Goal: Transaction & Acquisition: Purchase product/service

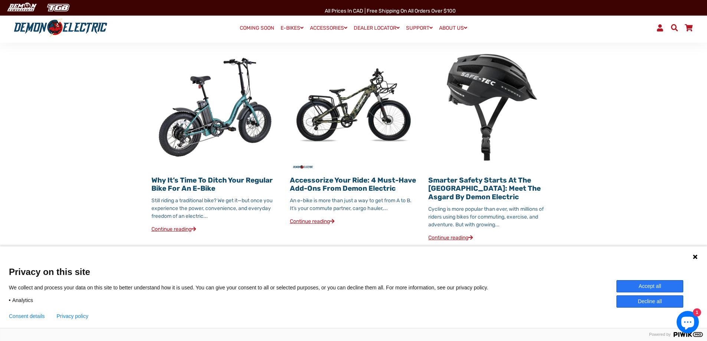
scroll to position [816, 0]
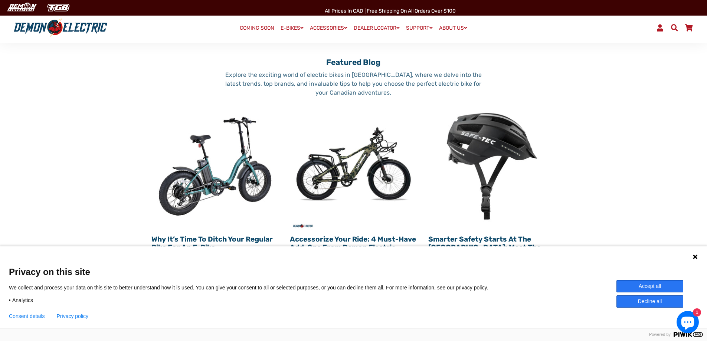
click at [337, 157] on img at bounding box center [353, 165] width 127 height 127
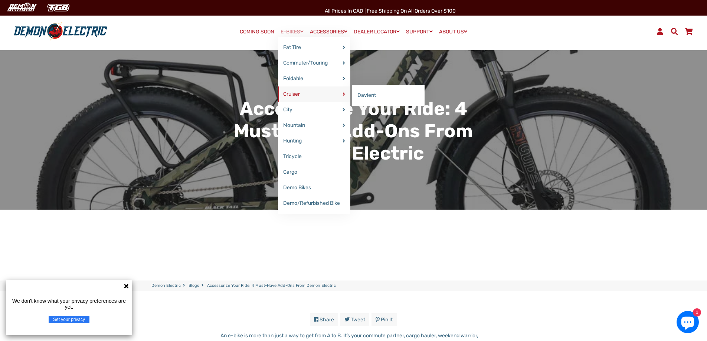
click at [291, 94] on link "Cruiser" at bounding box center [314, 94] width 72 height 16
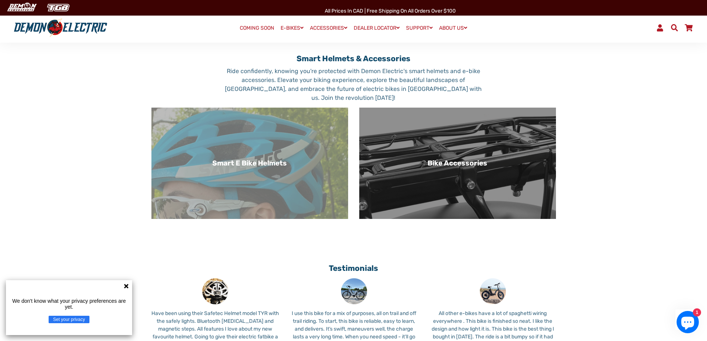
scroll to position [445, 0]
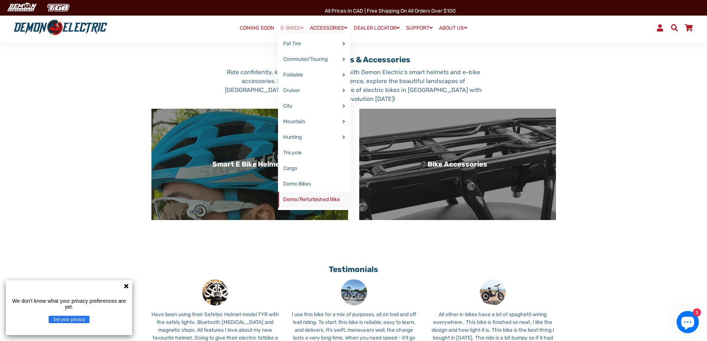
click at [303, 200] on link "Demo/Refurbished Bike" at bounding box center [314, 200] width 72 height 16
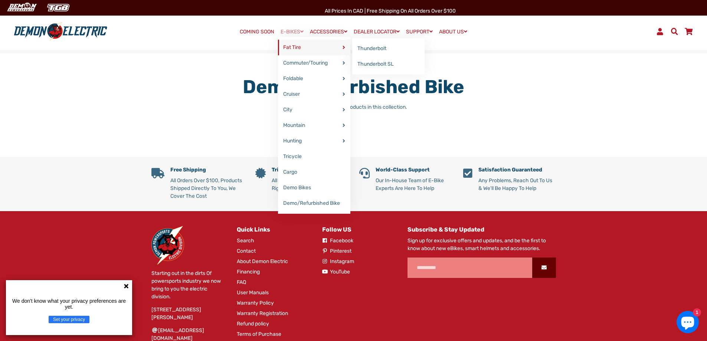
click at [295, 46] on link "Fat Tire" at bounding box center [314, 48] width 72 height 16
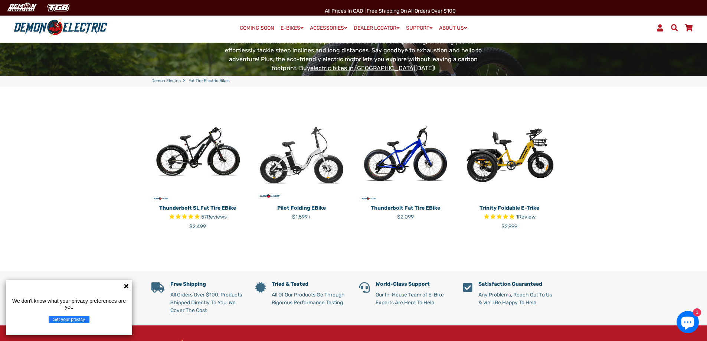
scroll to position [148, 0]
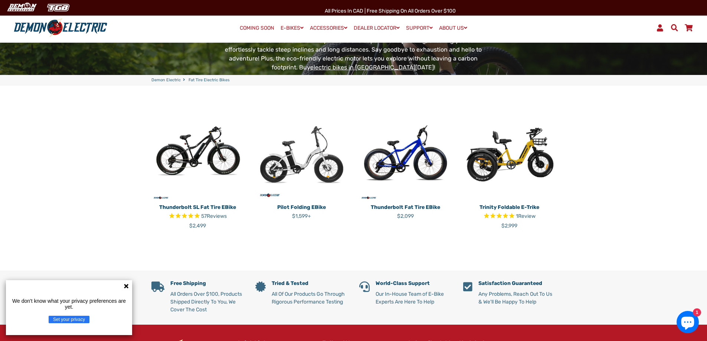
click at [188, 146] on img at bounding box center [197, 154] width 93 height 93
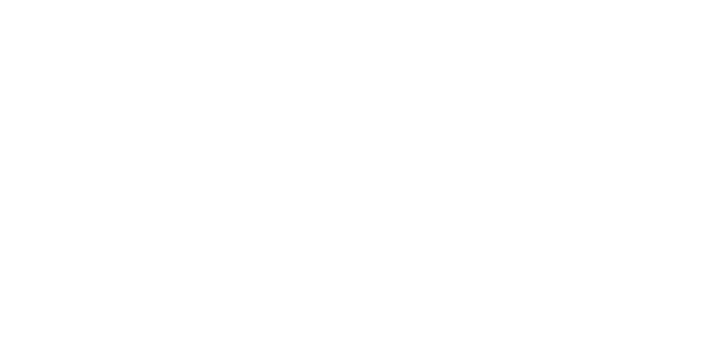
select select "******"
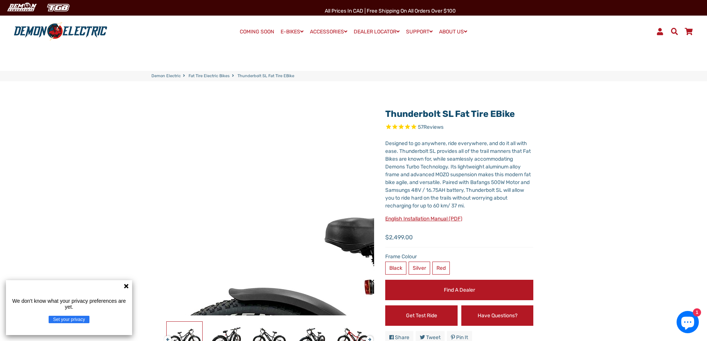
select select "******"
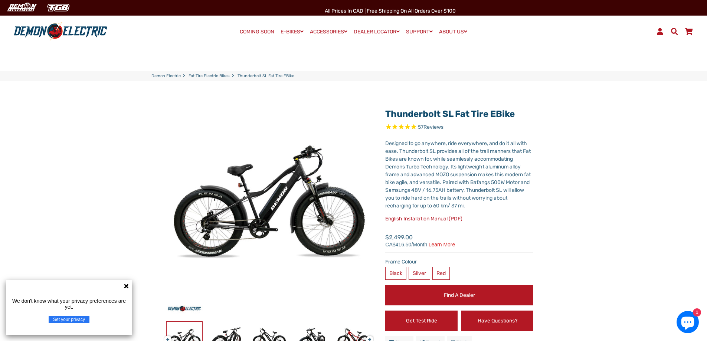
click at [124, 284] on icon at bounding box center [126, 286] width 6 height 6
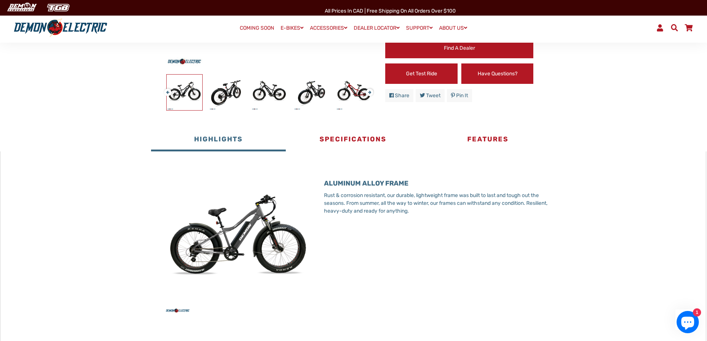
scroll to position [260, 0]
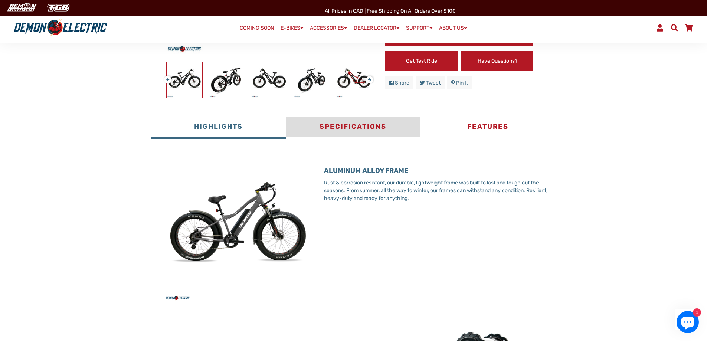
click at [365, 127] on button "Specifications" at bounding box center [353, 128] width 135 height 22
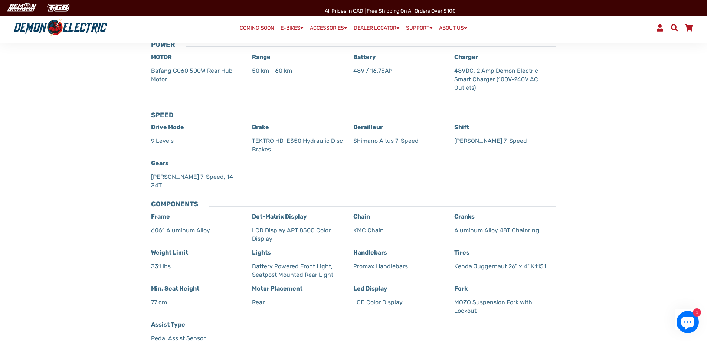
scroll to position [408, 0]
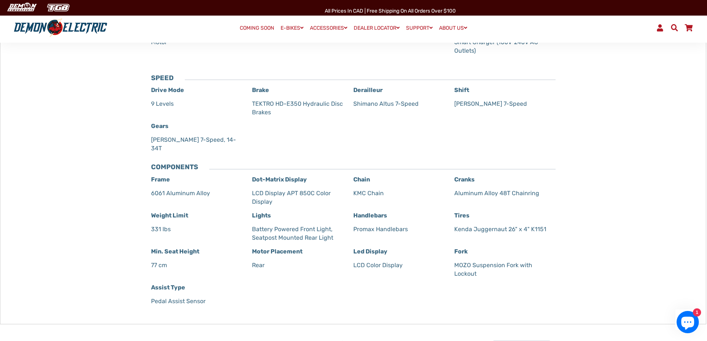
click at [260, 254] on strong "Motor Placement" at bounding box center [277, 251] width 50 height 7
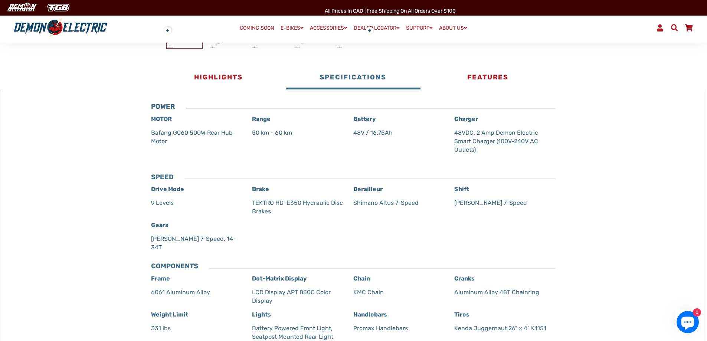
scroll to position [260, 0]
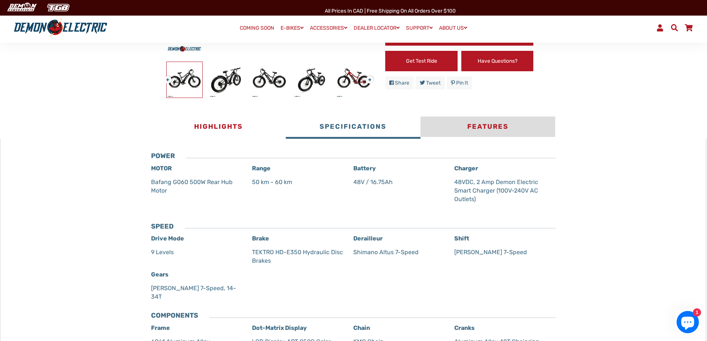
click at [494, 125] on button "Features" at bounding box center [487, 128] width 135 height 22
